Goal: Transaction & Acquisition: Purchase product/service

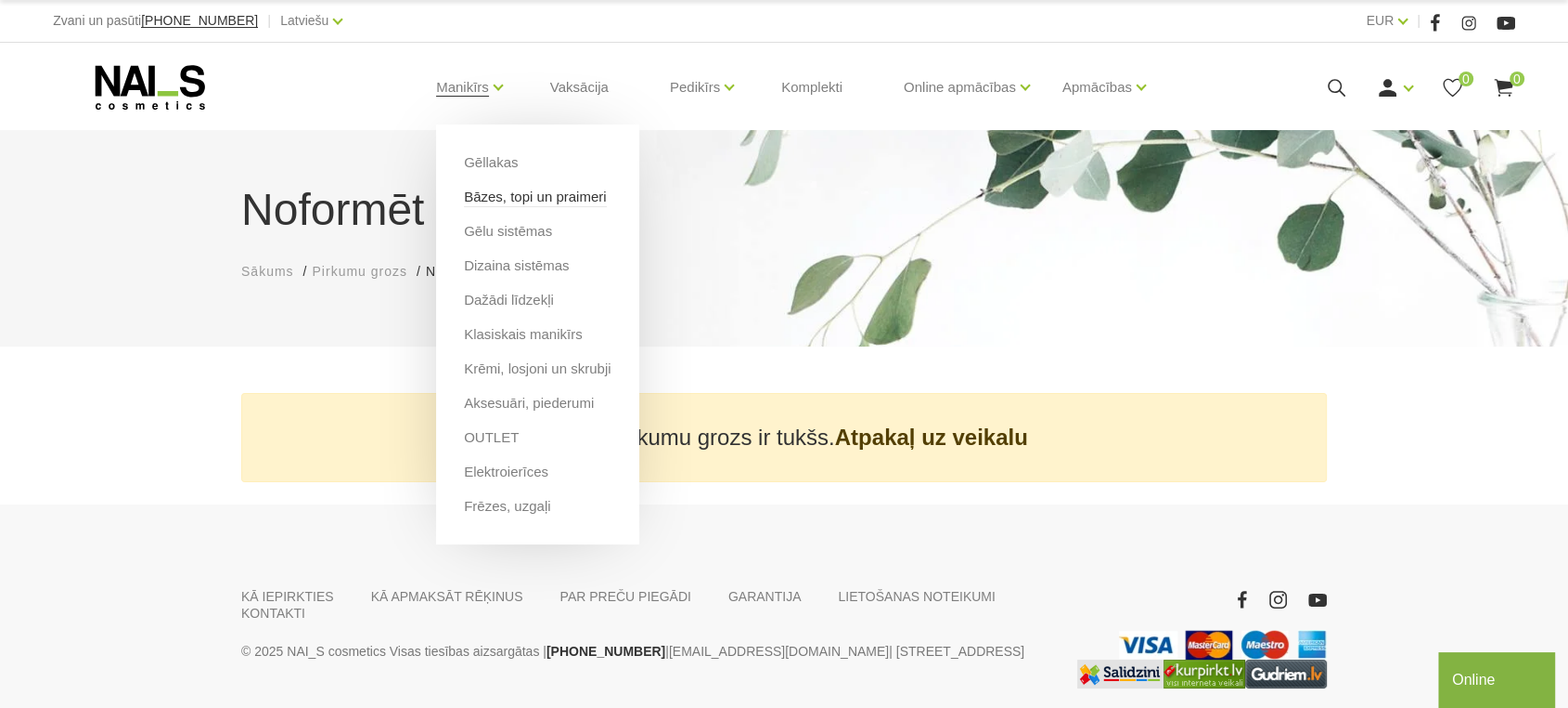
click at [485, 200] on link "Bāzes, topi un praimeri" at bounding box center [535, 197] width 142 height 21
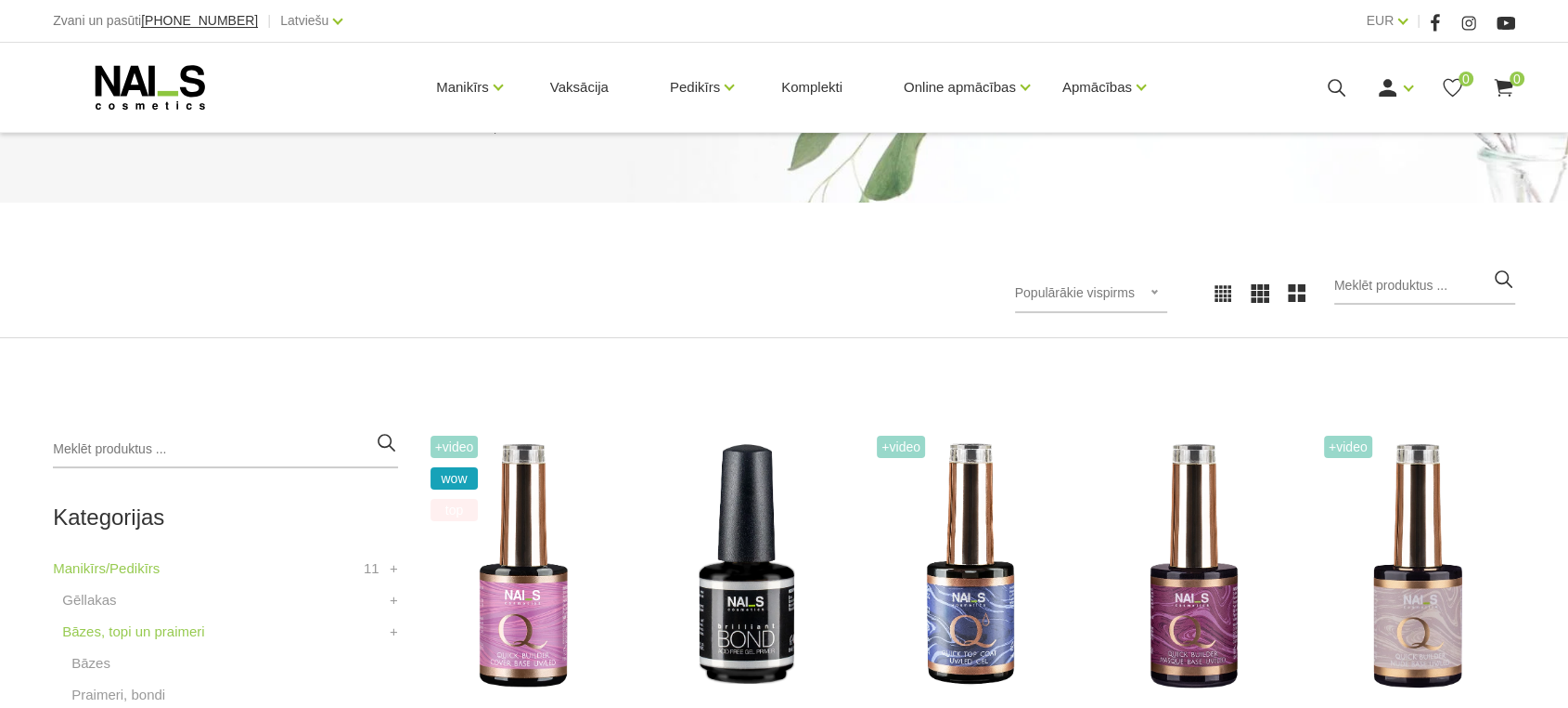
scroll to position [310, 0]
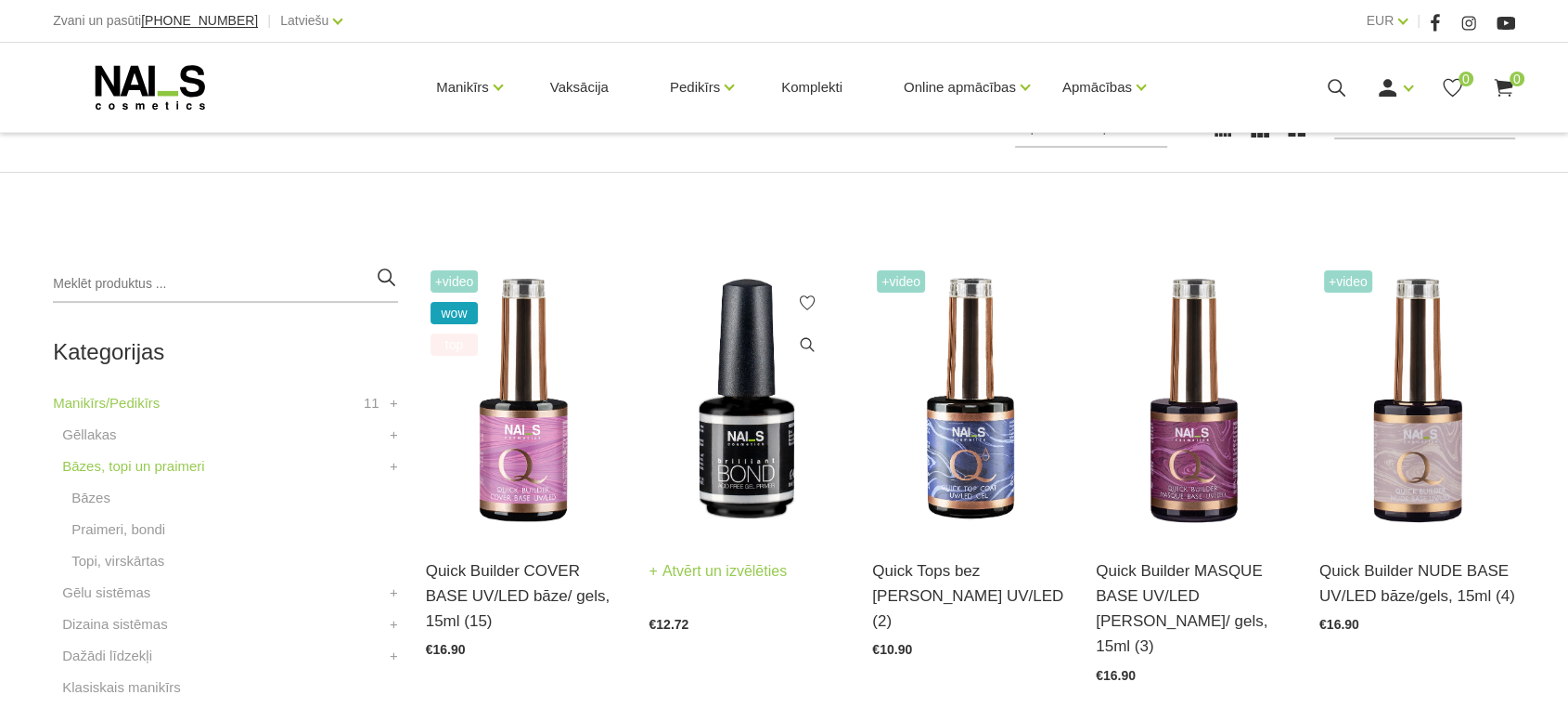
click at [751, 468] on img at bounding box center [747, 399] width 196 height 269
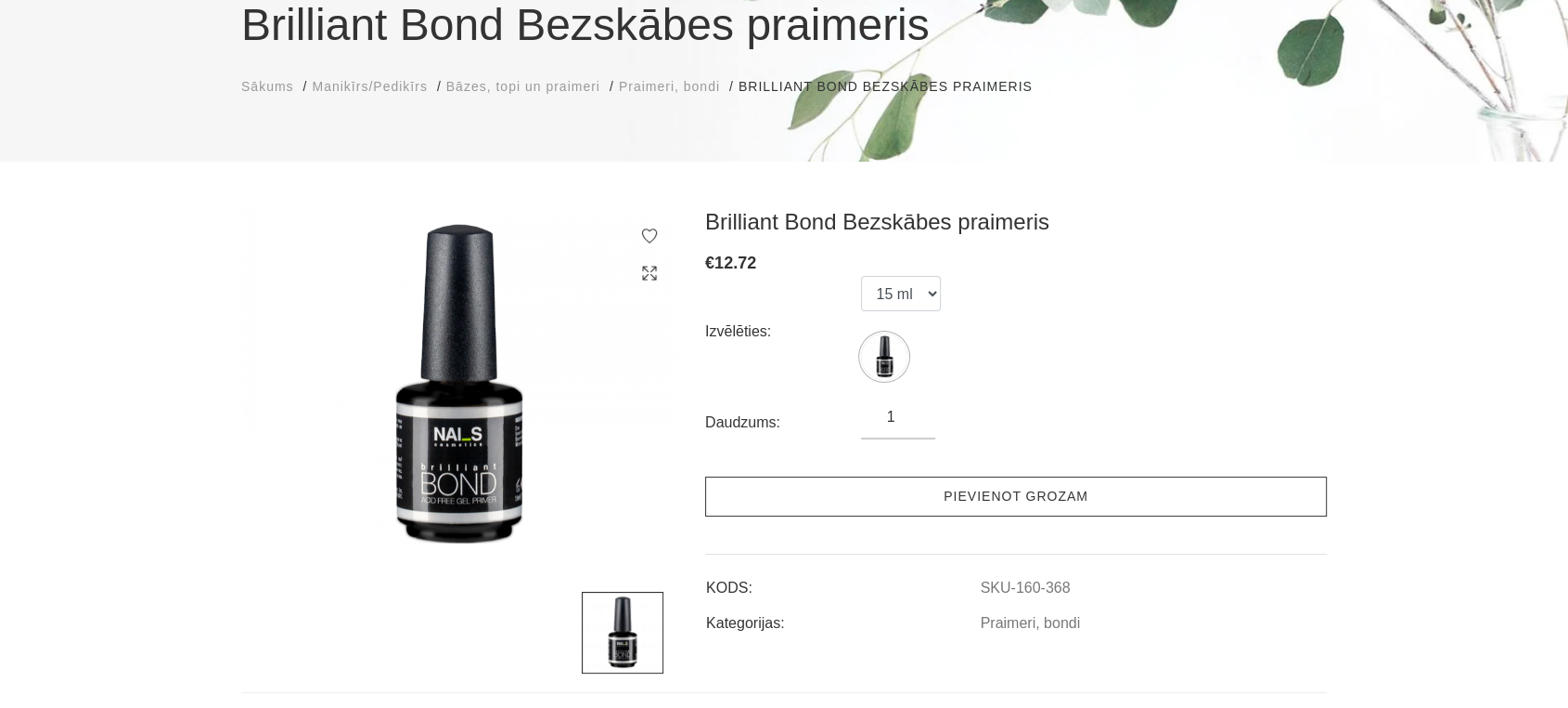
scroll to position [310, 0]
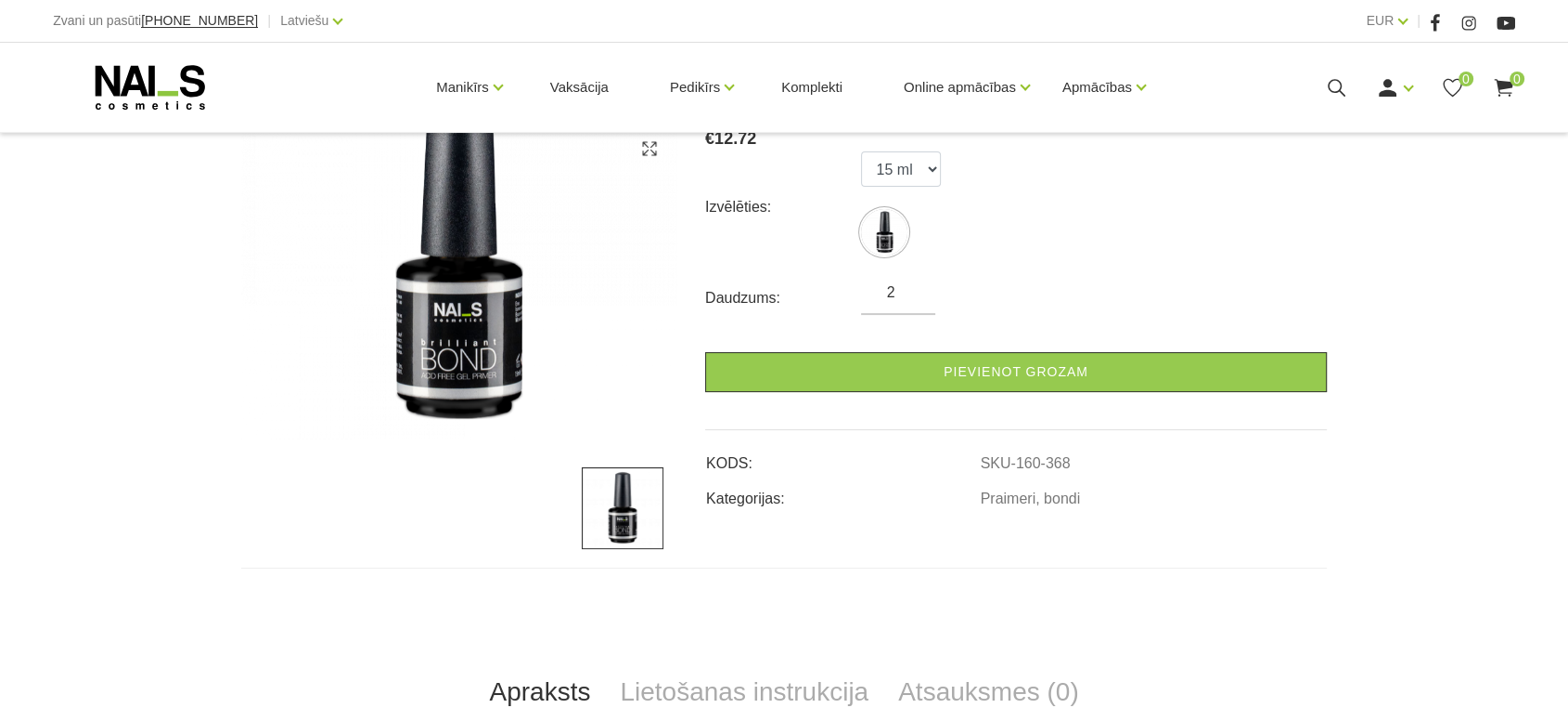
type input "2"
click at [913, 287] on input "2" at bounding box center [898, 293] width 75 height 23
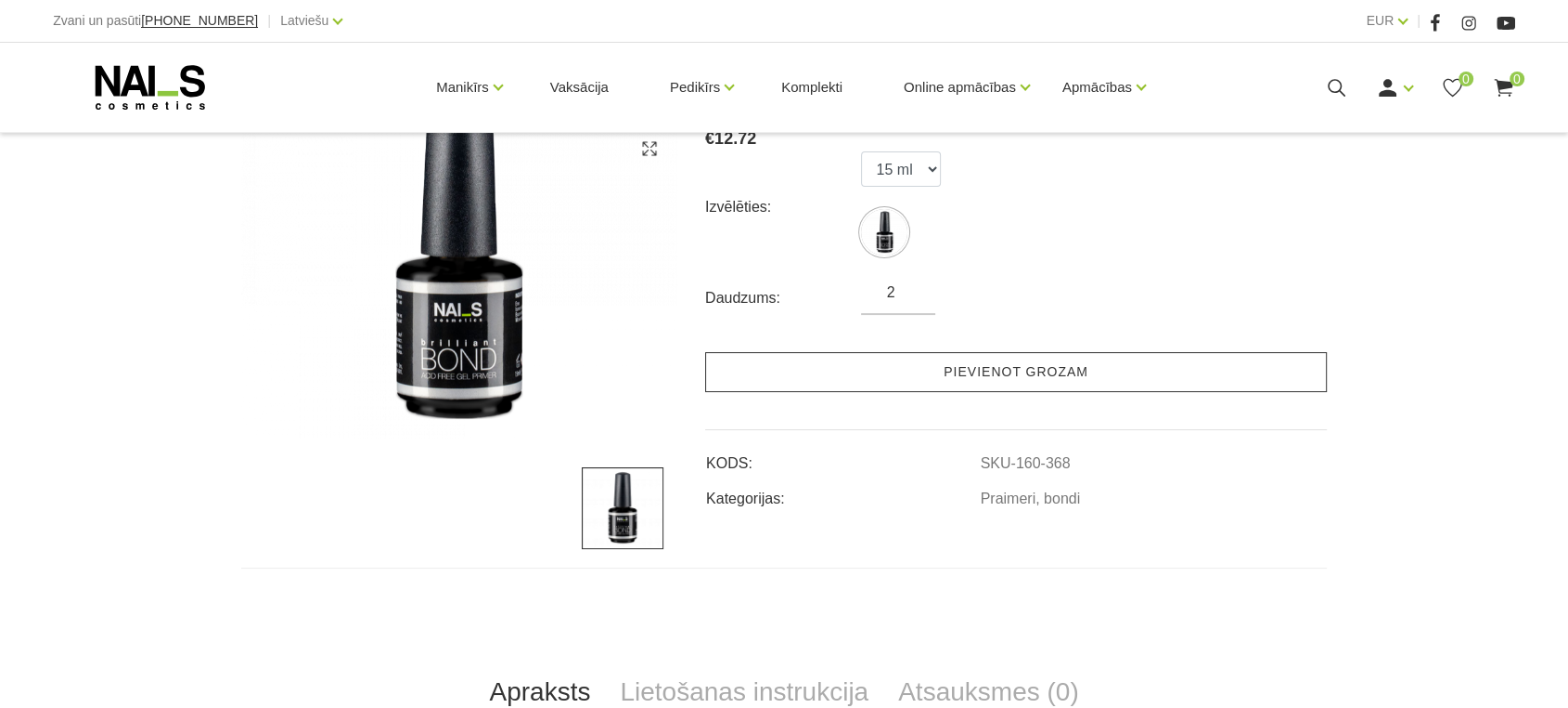
click at [952, 368] on link "Pievienot grozam" at bounding box center [1016, 372] width 622 height 40
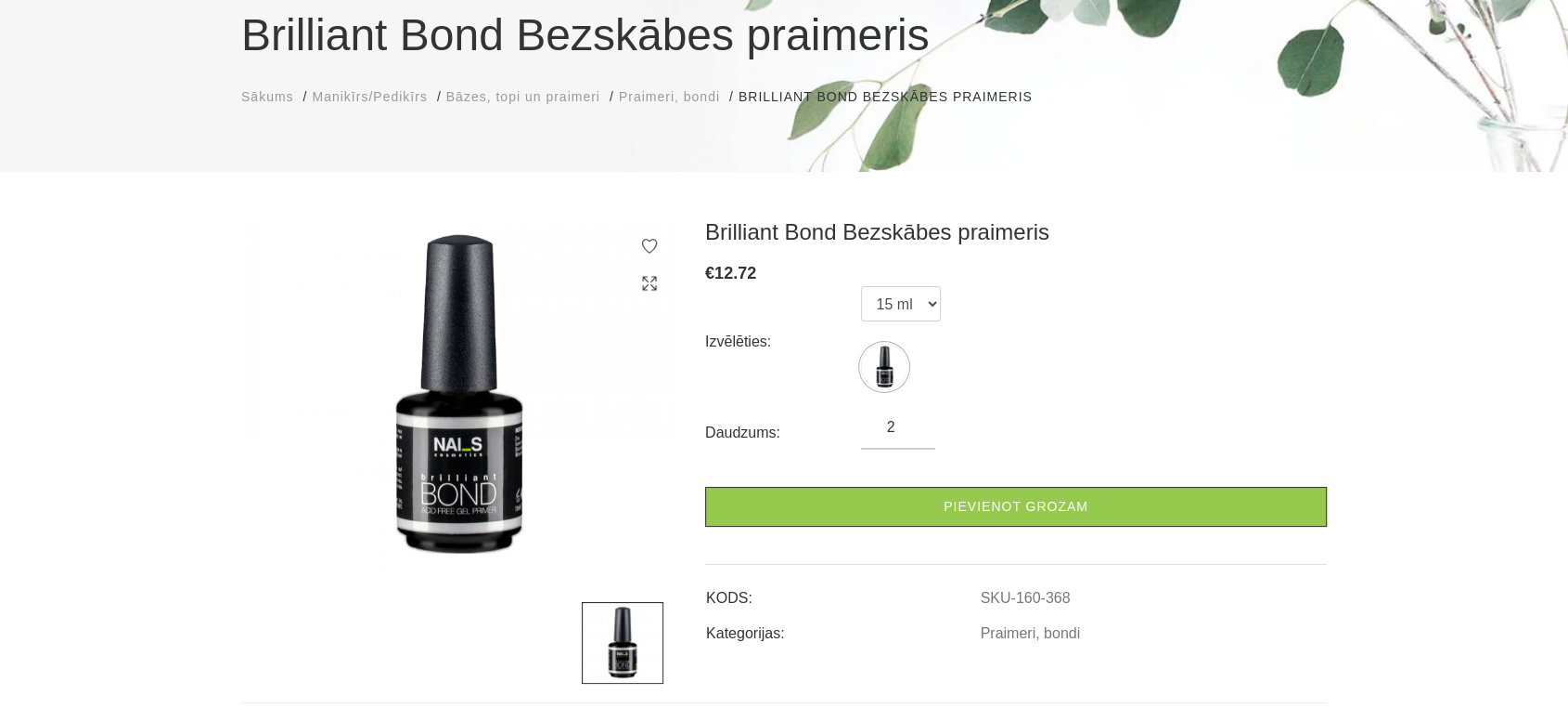
scroll to position [0, 0]
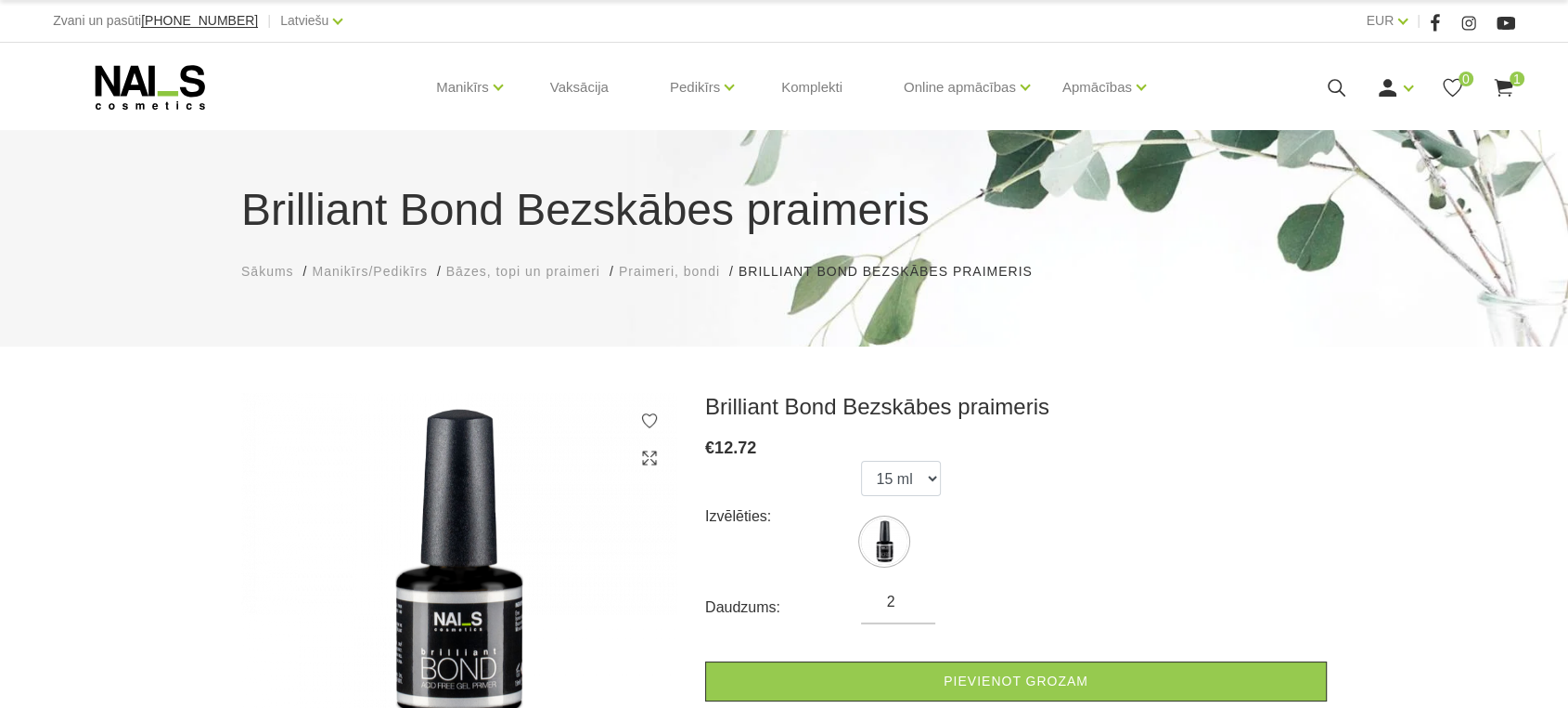
click at [147, 86] on icon at bounding box center [150, 87] width 195 height 46
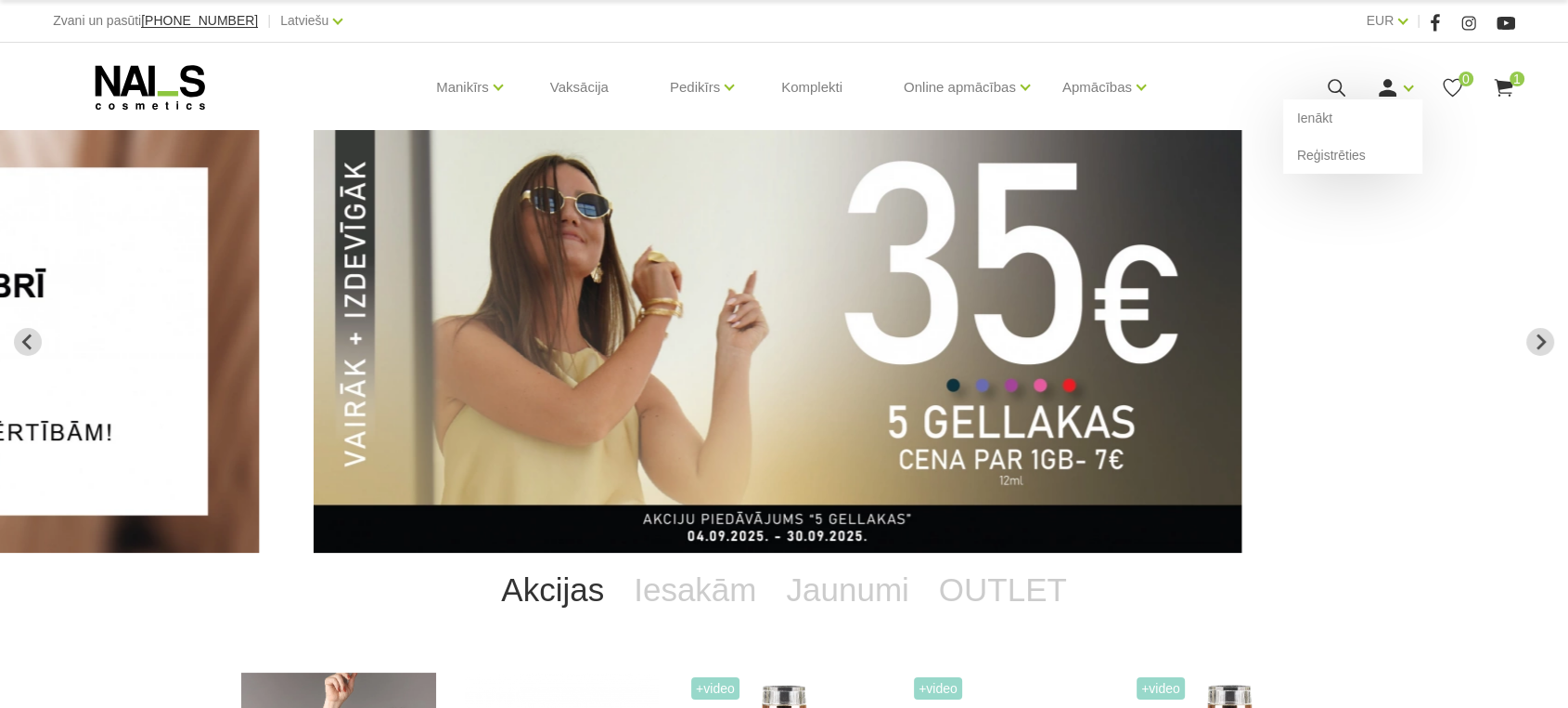
click at [1403, 90] on div "Ienākt Reģistrēties" at bounding box center [1394, 88] width 37 height 24
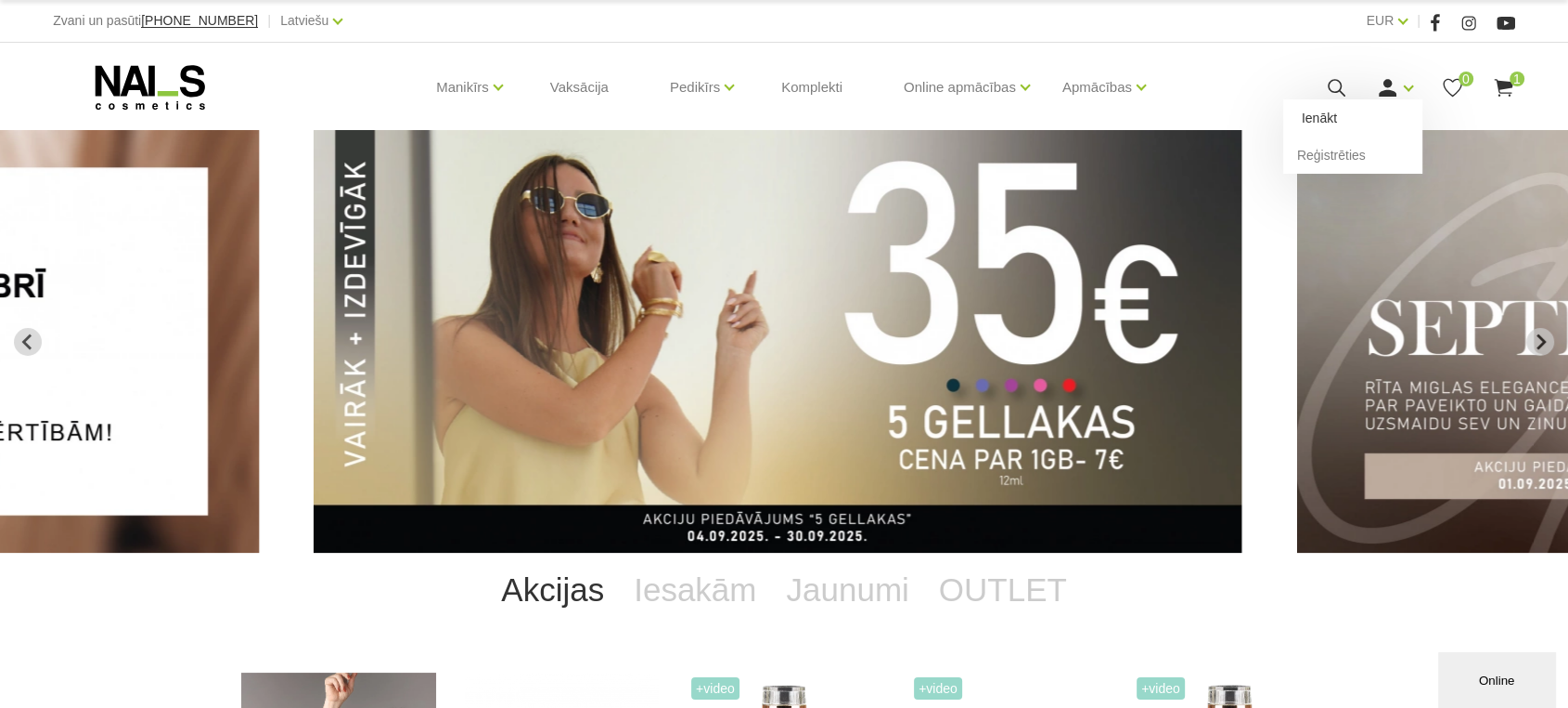
click at [1321, 117] on link "Ienākt" at bounding box center [1353, 117] width 140 height 37
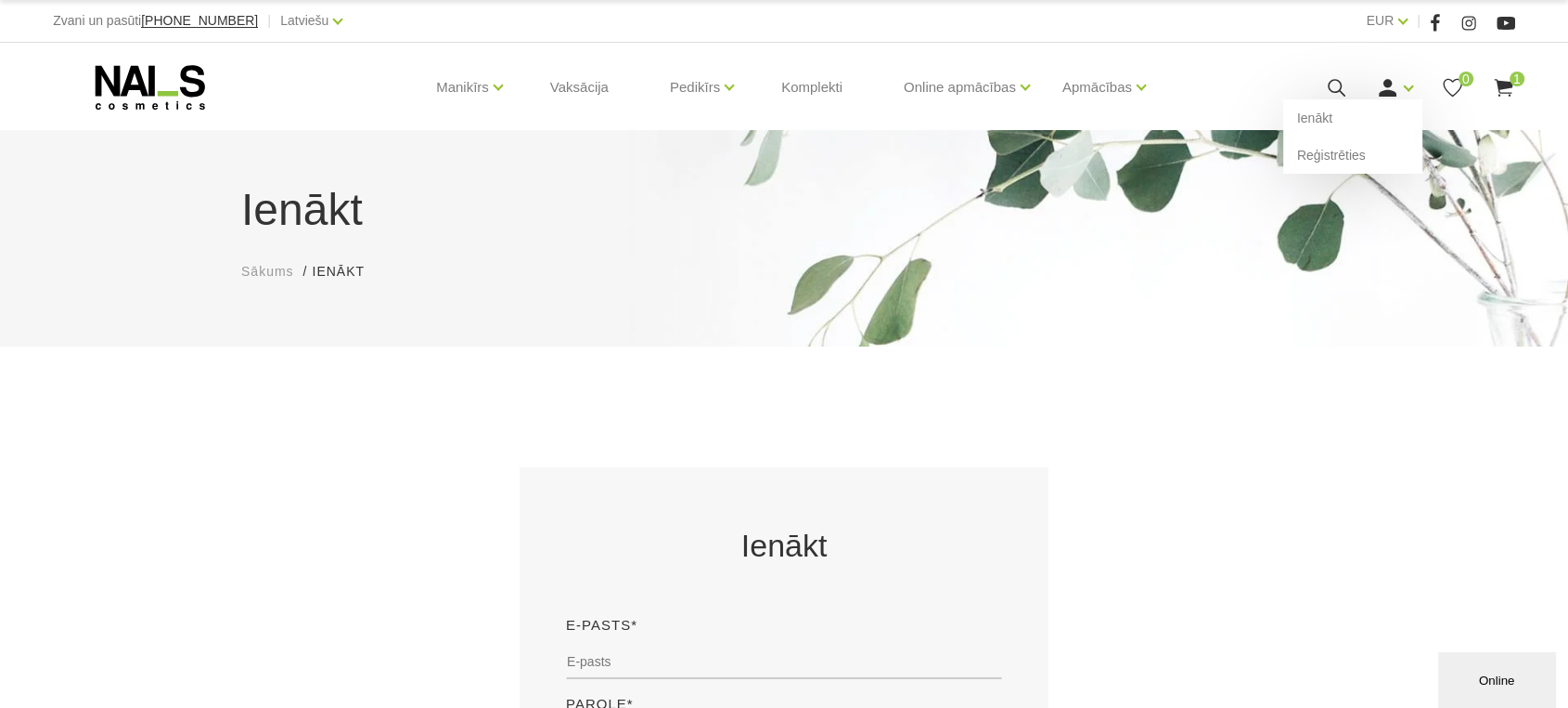
click at [1394, 82] on icon at bounding box center [1388, 88] width 24 height 24
click at [1359, 158] on link "Reģistrēties" at bounding box center [1353, 155] width 140 height 37
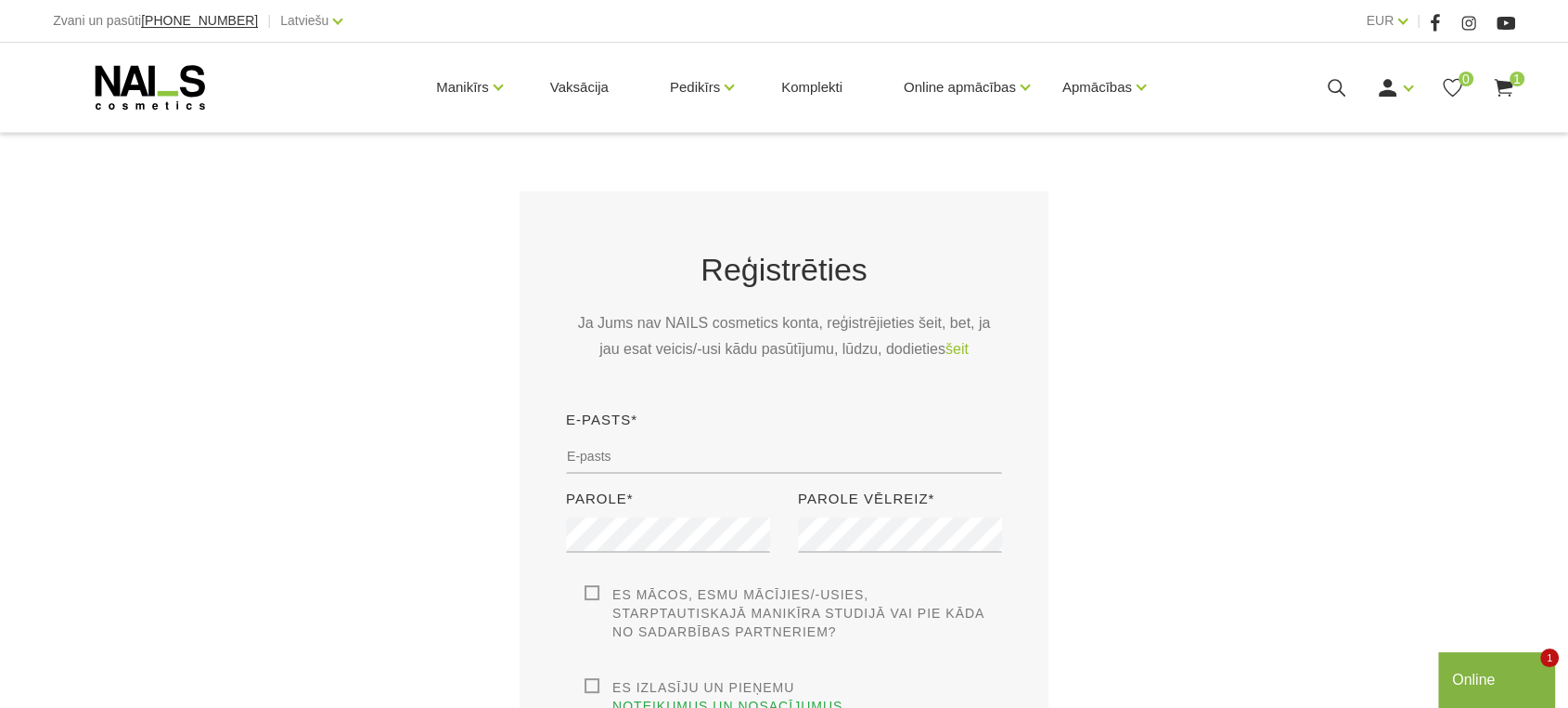
scroll to position [413, 0]
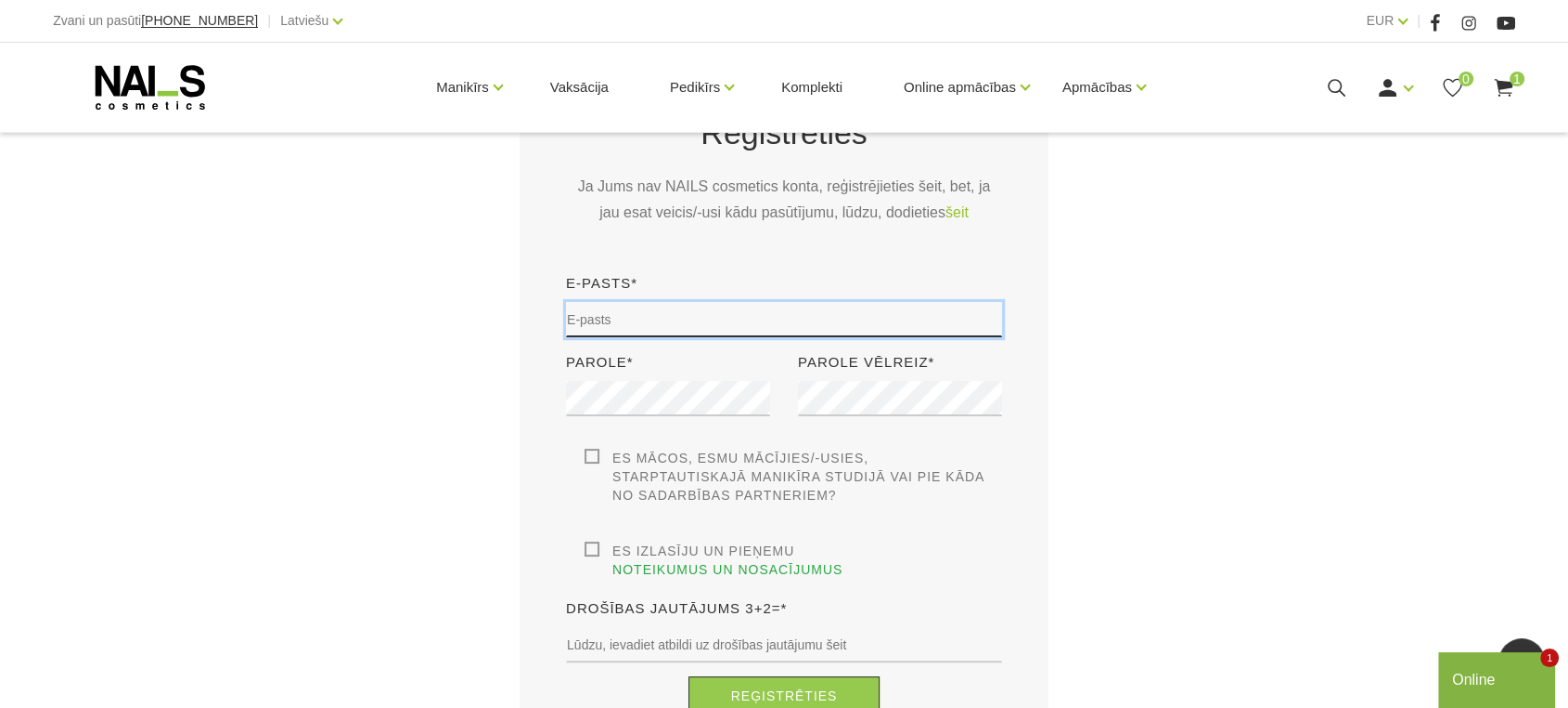
click at [634, 302] on input "email" at bounding box center [784, 319] width 436 height 35
type input "[PERSON_NAME][EMAIL_ADDRESS][DOMAIN_NAME]"
click at [587, 455] on label "Es mācos, esmu mācījies/-usies, Starptautiskajā Manikīra studijā vai pie kāda n…" at bounding box center [793, 476] width 418 height 56
click at [0, 0] on input "Es mācos, esmu mācījies/-usies, Starptautiskajā Manikīra studijā vai pie kāda n…" at bounding box center [0, 0] width 0 height 0
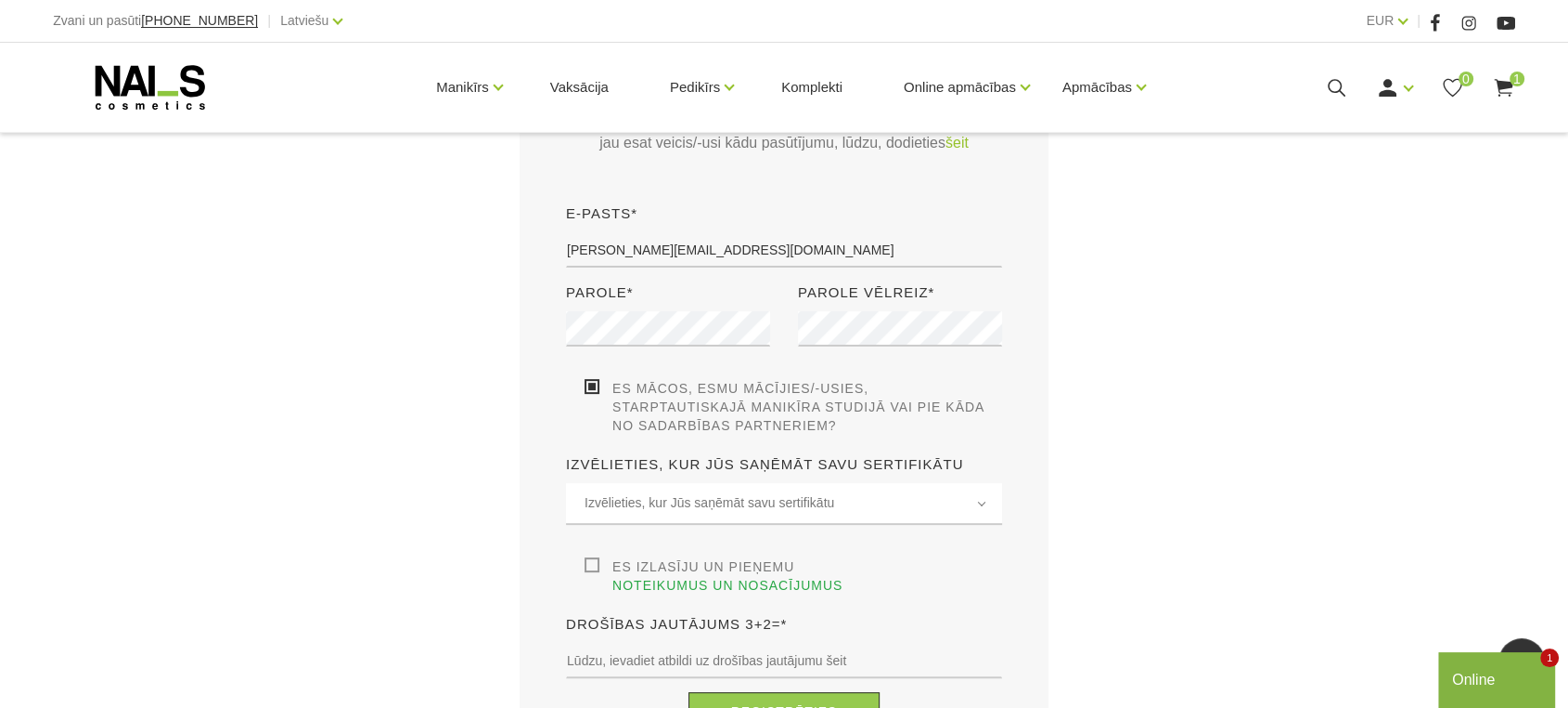
scroll to position [515, 0]
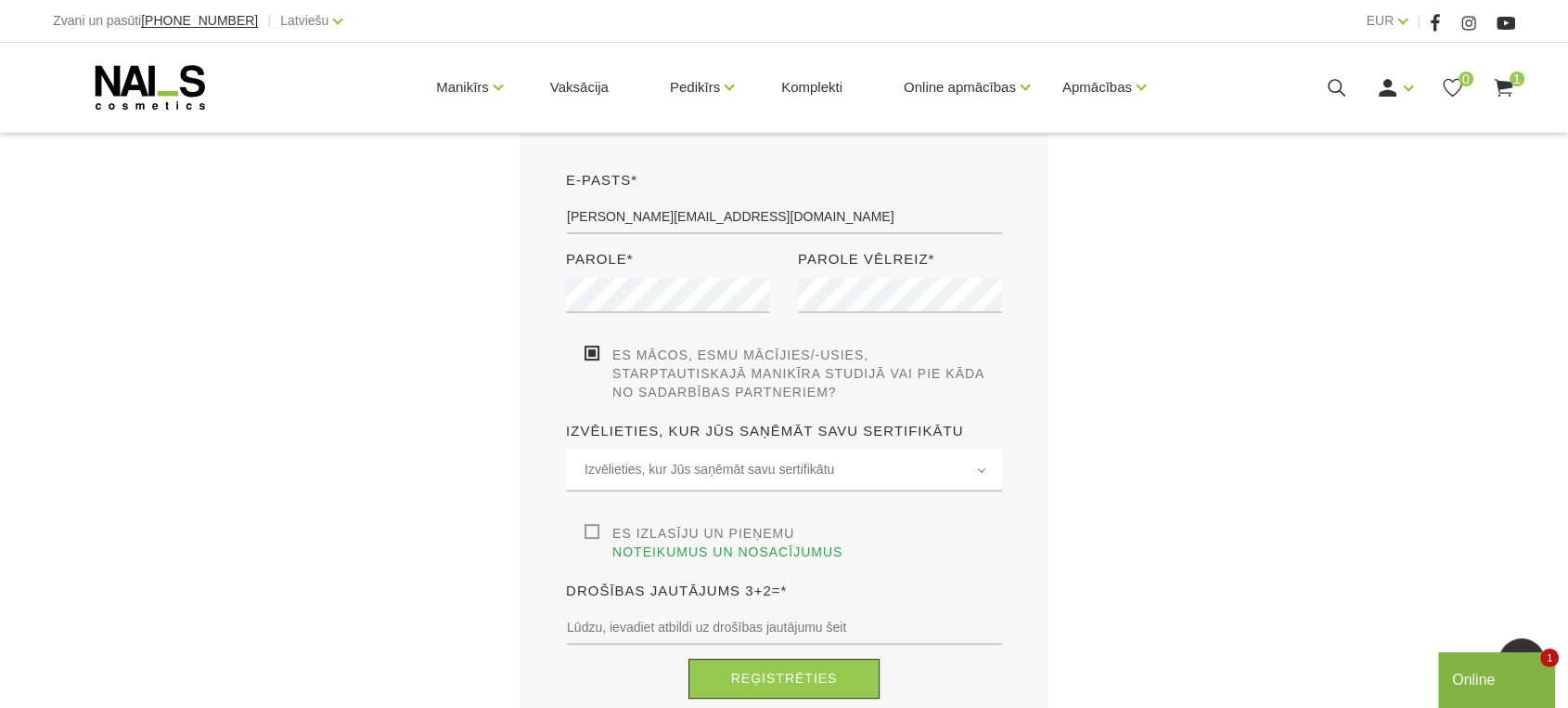
click at [587, 529] on label "Es izlasīju un pieņemu noteikumus un nosacījumus" at bounding box center [793, 542] width 418 height 37
click at [0, 0] on input "Es izlasīju un pieņemu noteikumus un nosacījumus" at bounding box center [0, 0] width 0 height 0
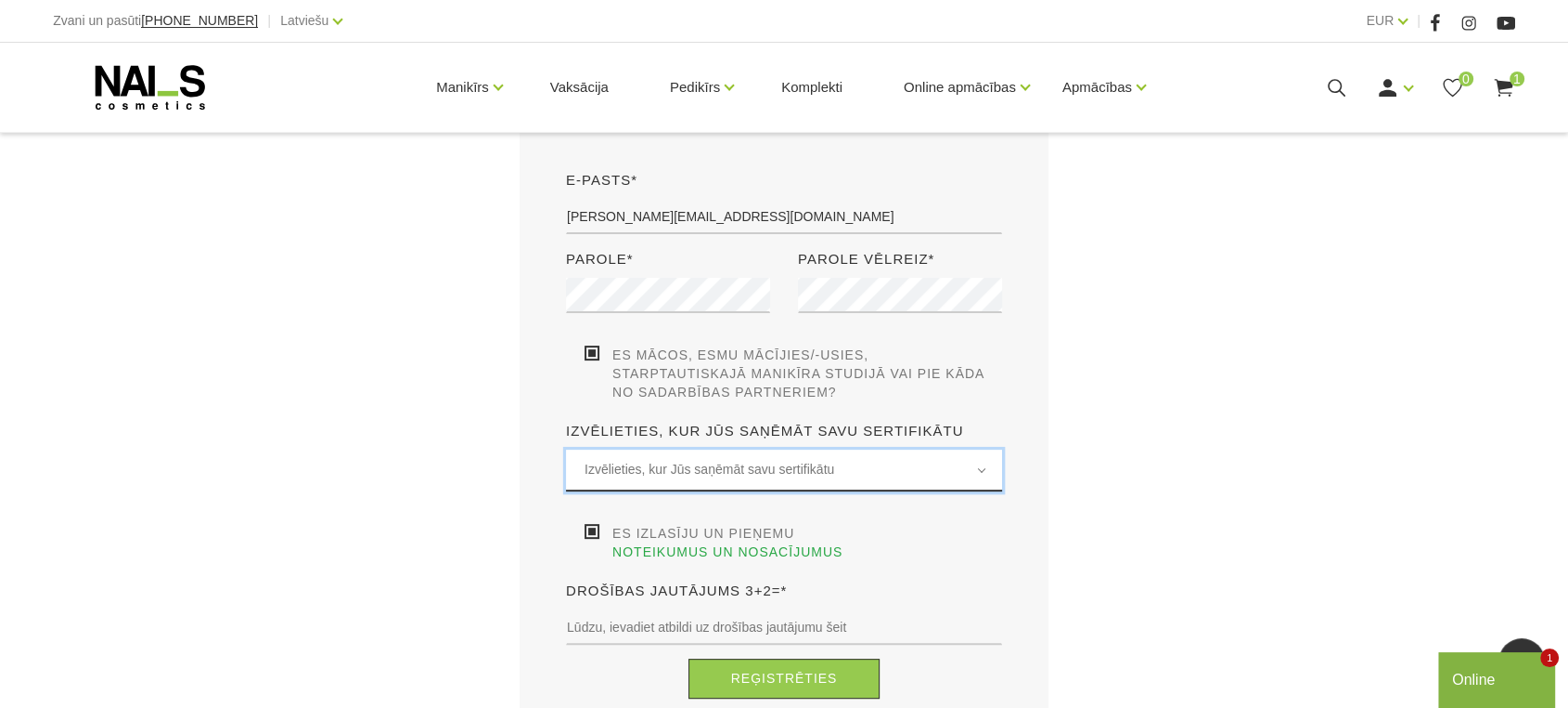
click at [695, 467] on span "Izvēlieties, kur Jūs saņēmāt savu sertifikātu" at bounding box center [784, 469] width 399 height 22
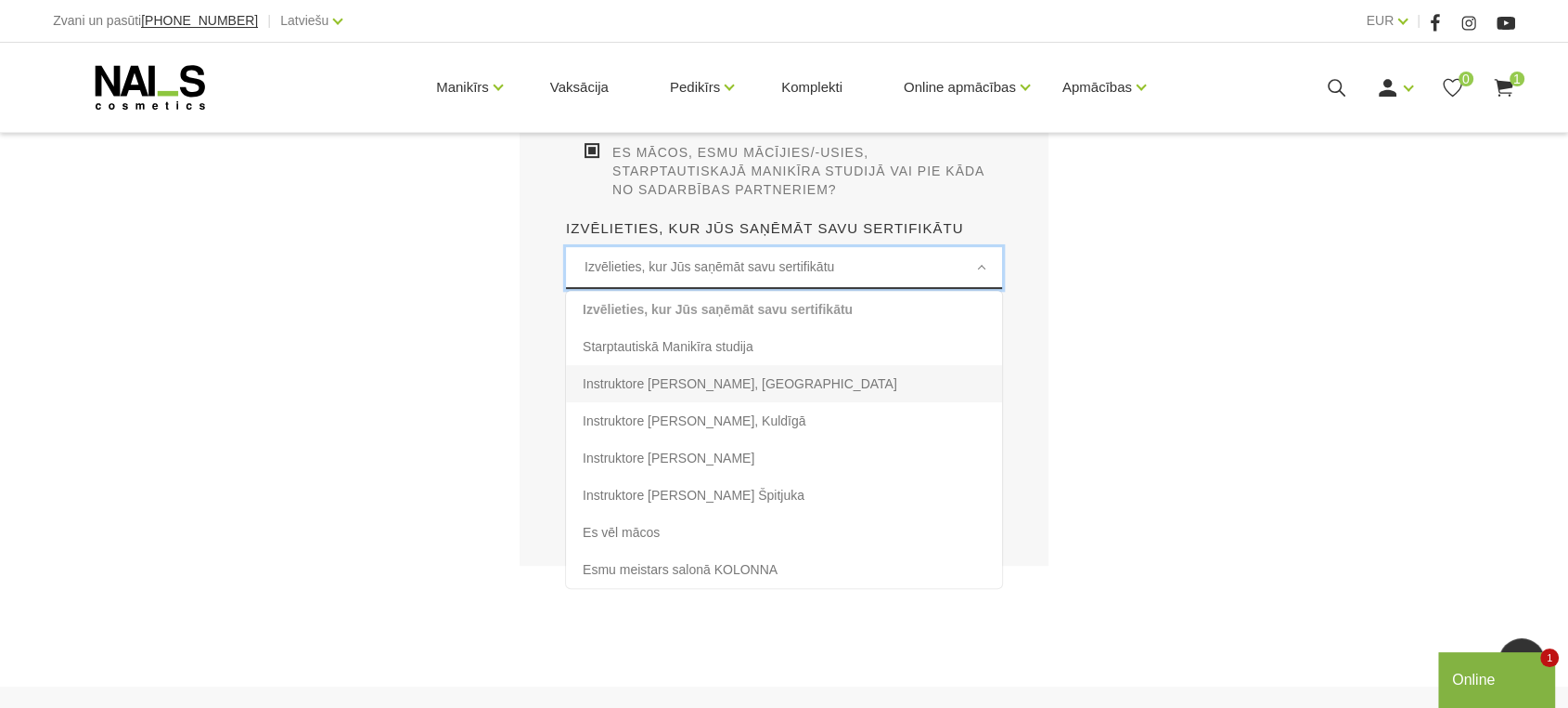
scroll to position [721, 0]
click at [669, 339] on li "Starptautiskā Manikīra studija" at bounding box center [784, 342] width 436 height 37
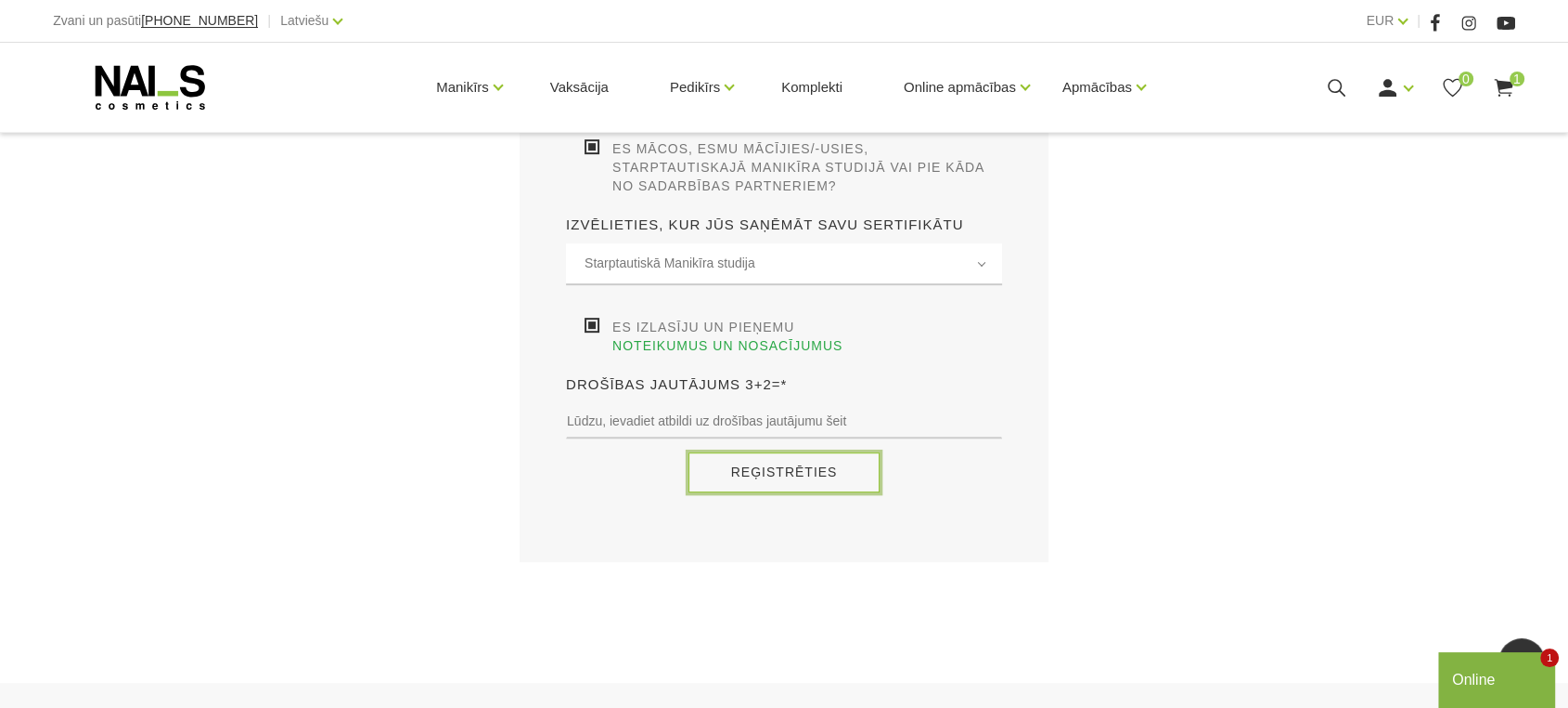
click at [772, 452] on button "Reģistrēties" at bounding box center [785, 472] width 192 height 40
